Goal: Information Seeking & Learning: Learn about a topic

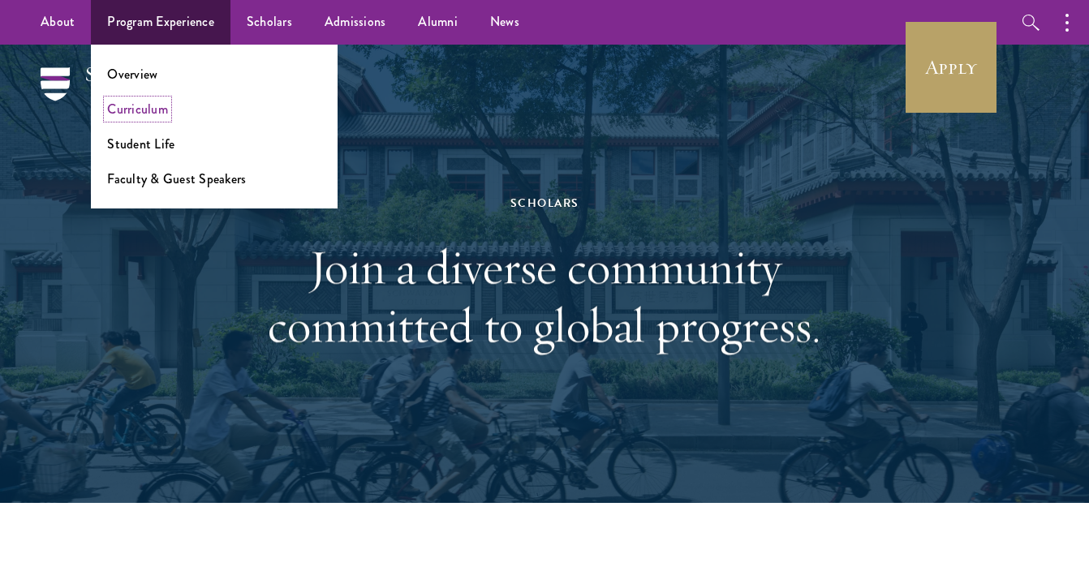
click at [153, 102] on link "Curriculum" at bounding box center [137, 109] width 61 height 19
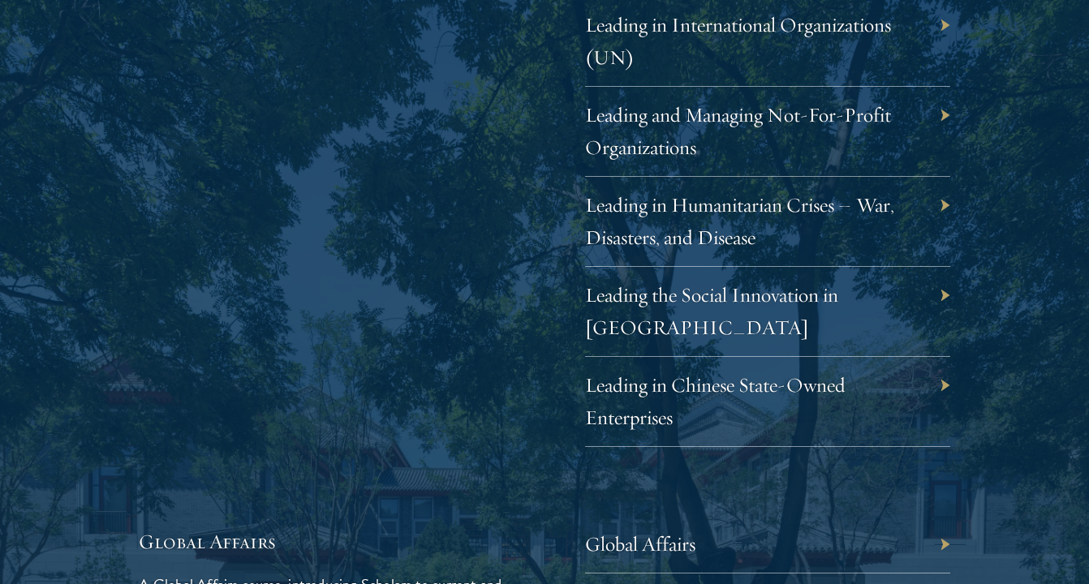
scroll to position [3476, 0]
click at [667, 282] on link "Leading the Social Innovation in China" at bounding box center [723, 311] width 253 height 58
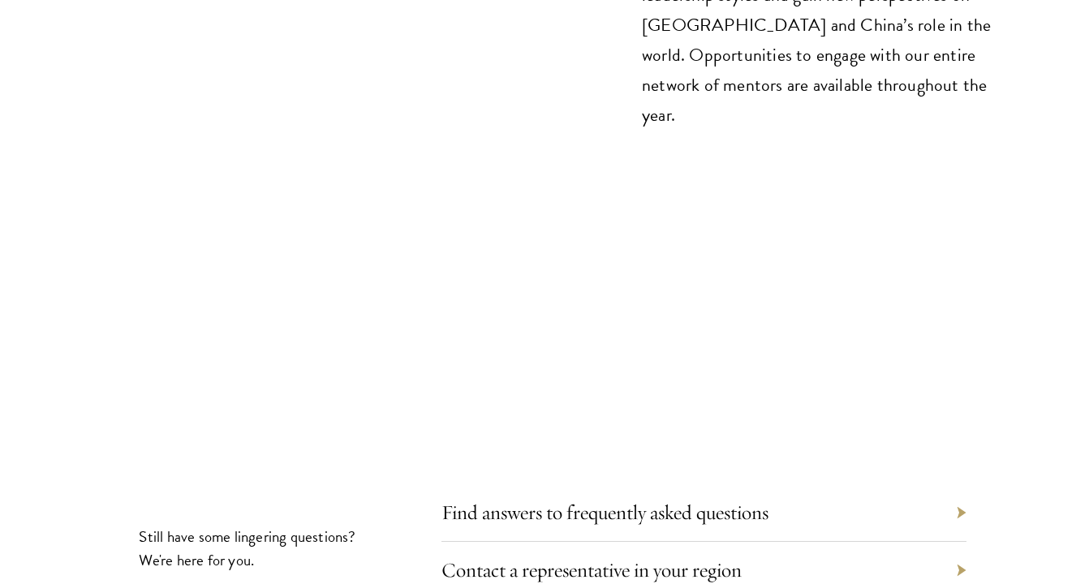
scroll to position [8959, 0]
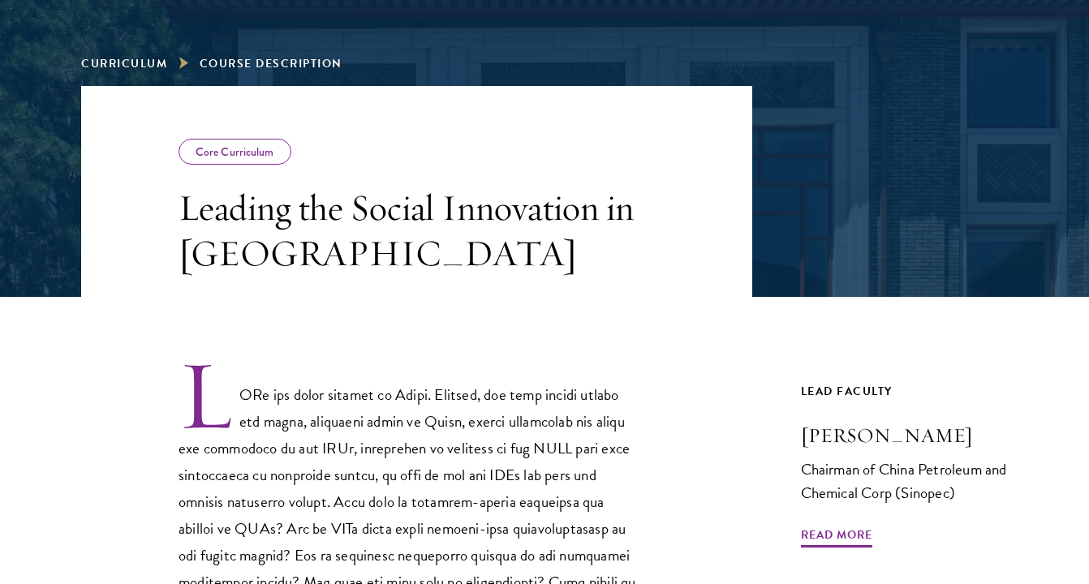
scroll to position [358, 0]
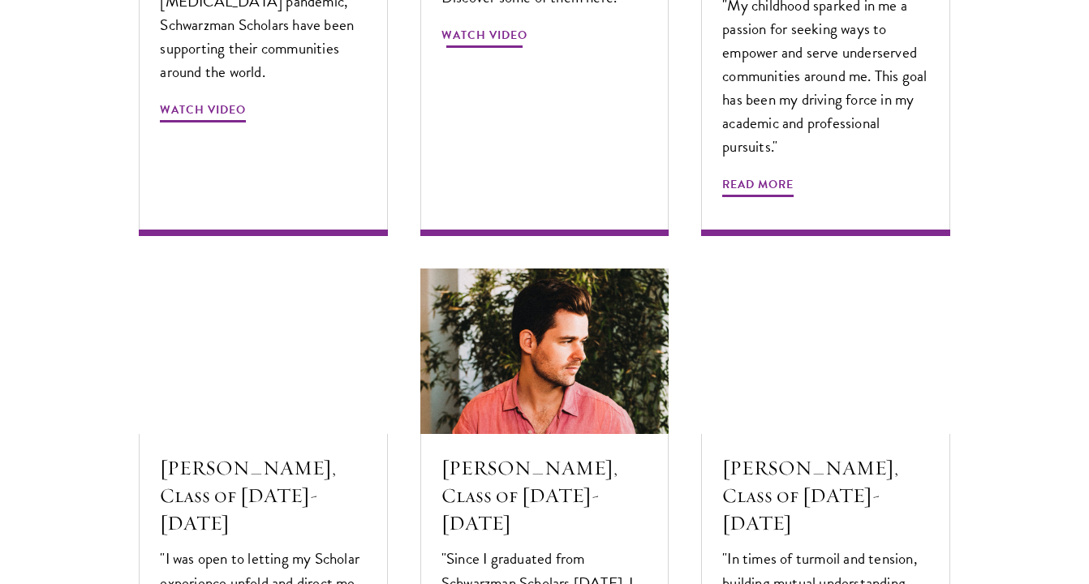
scroll to position [5260, 0]
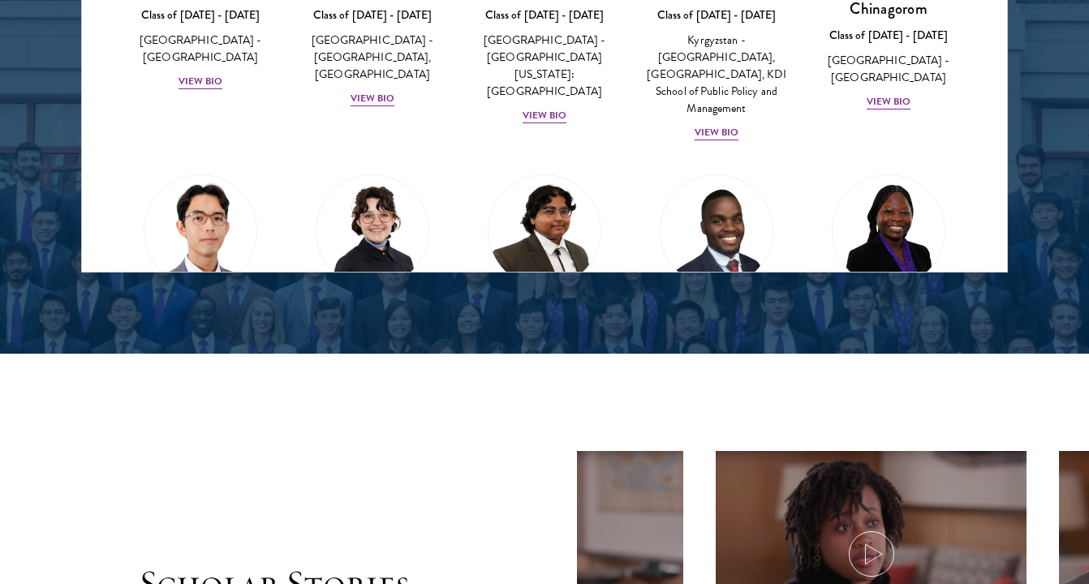
scroll to position [2414, 0]
